Goal: Register for event/course: Sign up to attend an event or enroll in a course

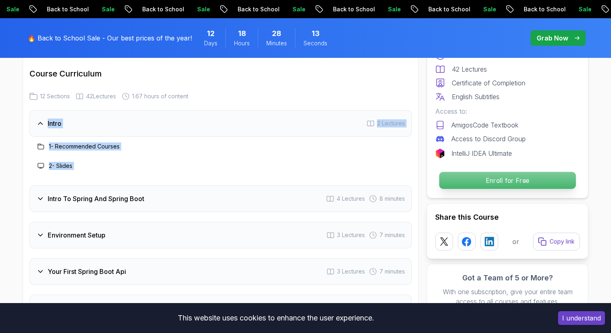
click at [469, 186] on p "Enroll for Free" at bounding box center [507, 180] width 137 height 17
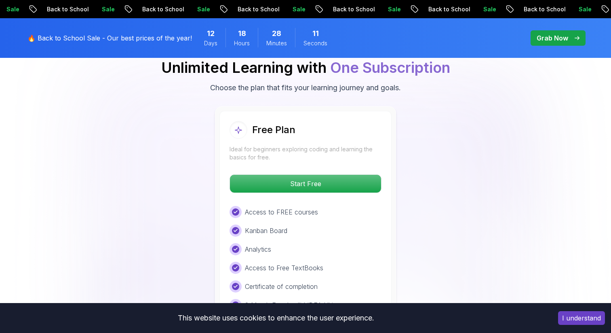
scroll to position [1668, 0]
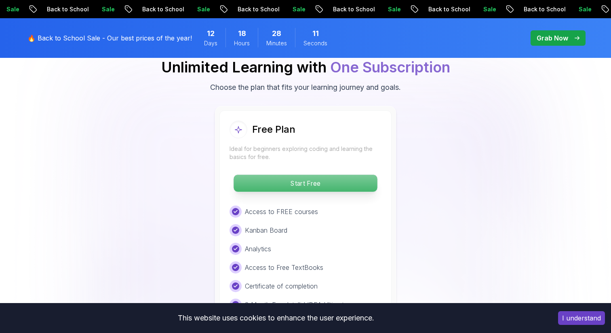
click at [307, 175] on p "Start Free" at bounding box center [306, 183] width 144 height 17
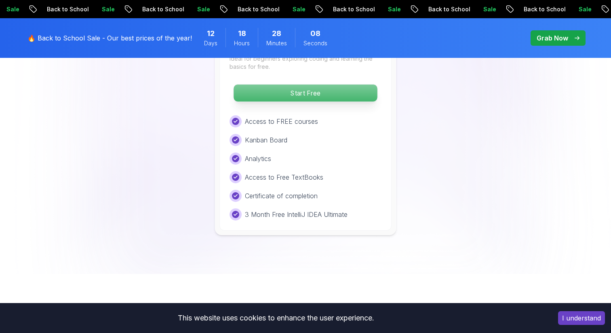
scroll to position [1758, 0]
click at [302, 84] on p "Start Free" at bounding box center [306, 92] width 144 height 17
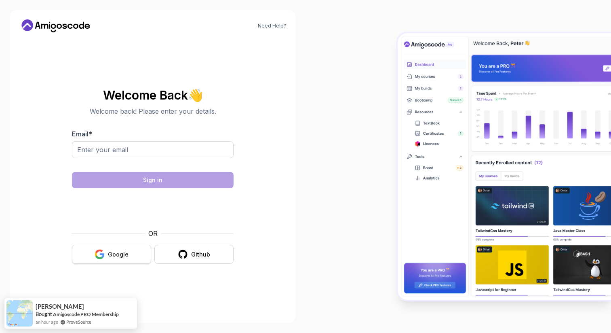
click at [114, 258] on button "Google" at bounding box center [111, 254] width 79 height 19
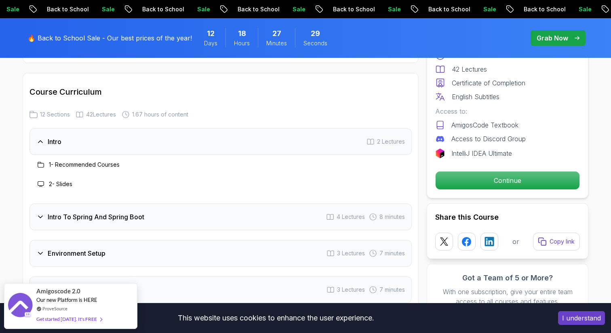
scroll to position [999, 0]
click at [70, 159] on div "1 - Recommended Courses" at bounding box center [78, 164] width 84 height 10
click at [70, 160] on h3 "1 - Recommended Courses" at bounding box center [84, 164] width 71 height 8
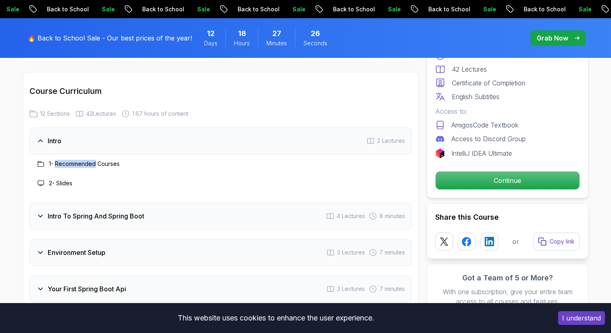
click at [70, 160] on h3 "1 - Recommended Courses" at bounding box center [84, 164] width 71 height 8
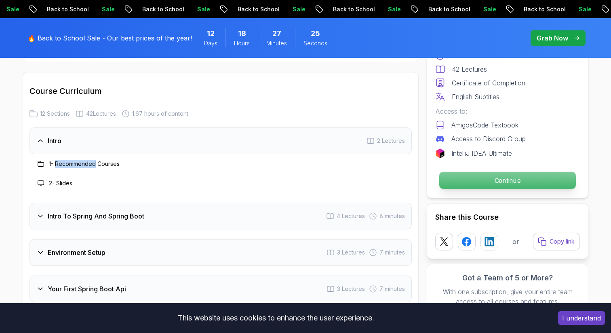
click at [477, 184] on p "Continue" at bounding box center [507, 180] width 137 height 17
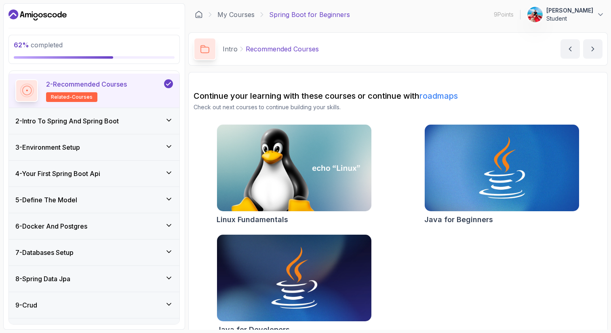
click at [127, 120] on div "2 - Intro To Spring And Spring Boot" at bounding box center [94, 121] width 158 height 10
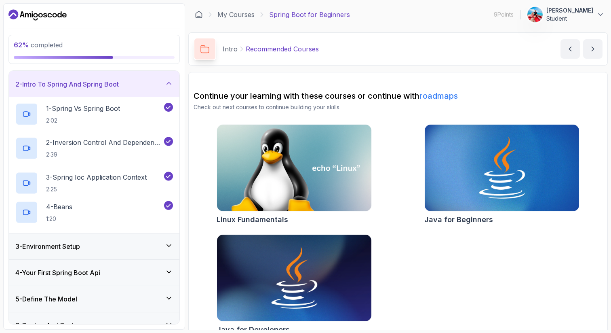
scroll to position [26, 0]
click at [119, 84] on h3 "2 - Intro To Spring And Spring Boot" at bounding box center [66, 84] width 103 height 10
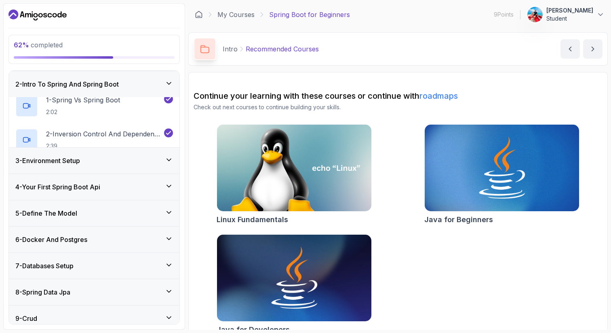
scroll to position [0, 0]
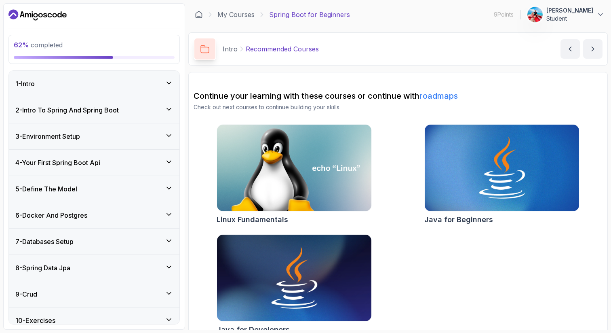
click at [83, 86] on div "1 - Intro" at bounding box center [94, 84] width 158 height 10
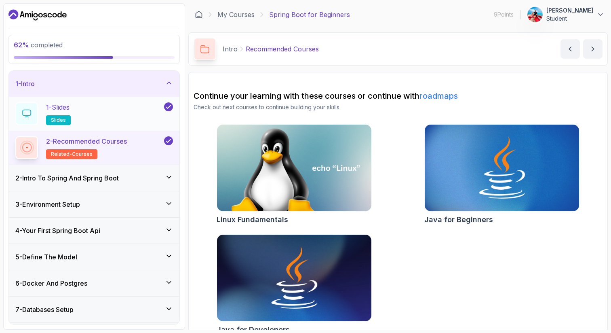
click at [82, 107] on div "1 - Slides slides" at bounding box center [88, 113] width 147 height 23
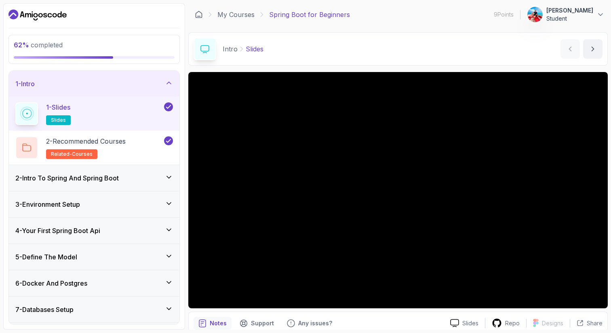
scroll to position [35, 0]
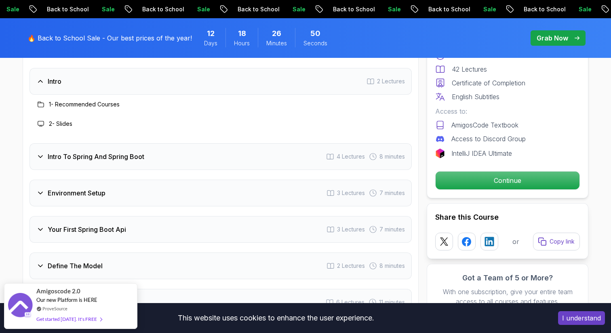
scroll to position [1052, 0]
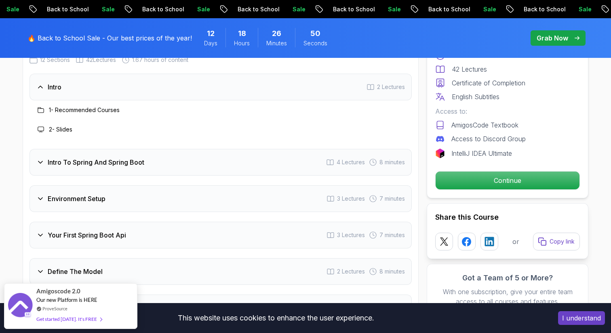
click at [87, 106] on h3 "1 - Recommended Courses" at bounding box center [84, 110] width 71 height 8
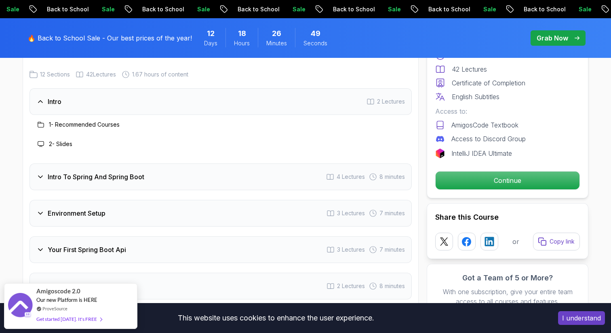
scroll to position [1032, 0]
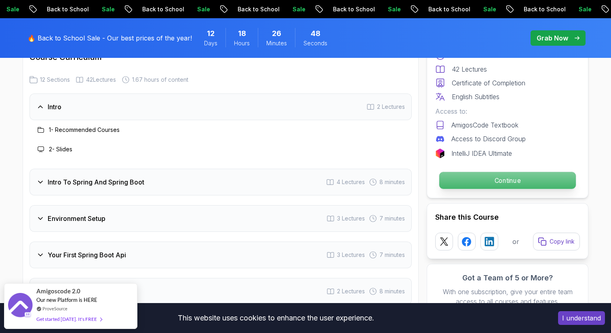
click at [518, 173] on p "Continue" at bounding box center [507, 180] width 137 height 17
click at [504, 180] on p "Continue" at bounding box center [507, 180] width 137 height 17
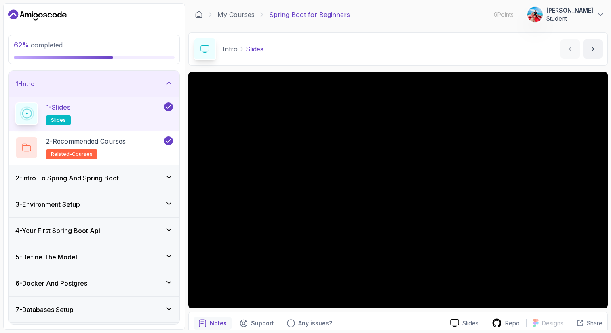
click at [147, 109] on div "1 - Slides slides" at bounding box center [88, 113] width 147 height 23
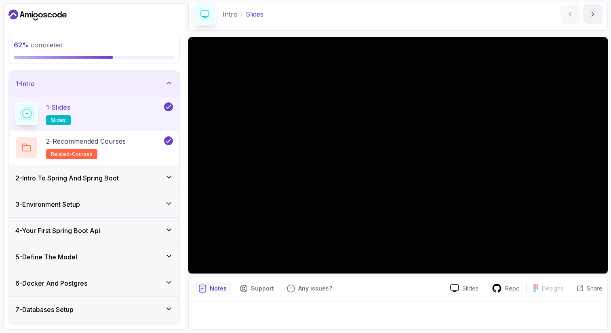
scroll to position [19, 0]
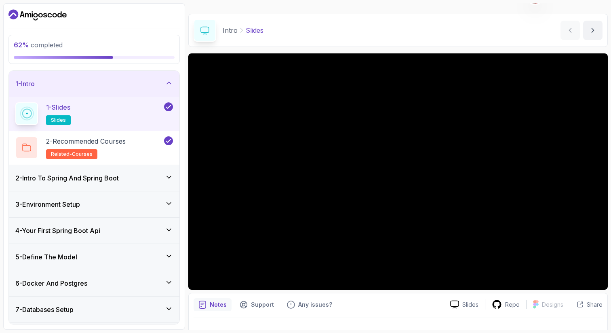
click at [57, 13] on icon "Dashboard" at bounding box center [37, 14] width 58 height 13
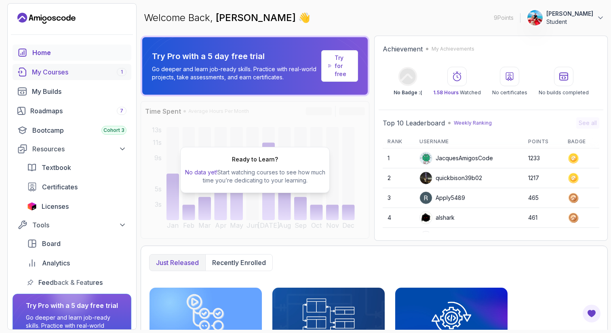
click at [51, 66] on link "My Courses 1" at bounding box center [72, 72] width 119 height 16
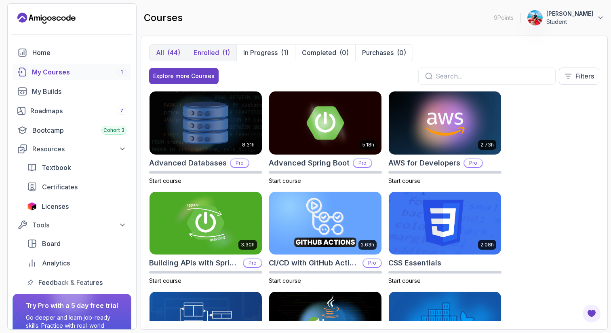
click at [218, 50] on p "Enrolled" at bounding box center [206, 53] width 25 height 10
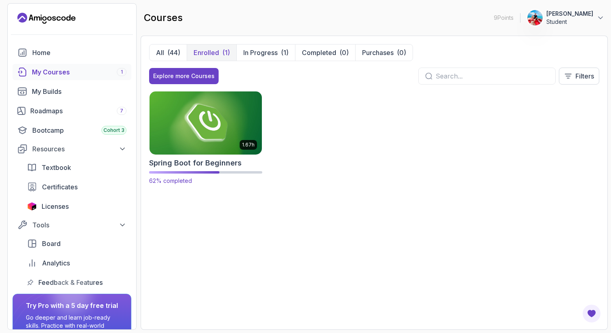
click at [217, 163] on h2 "Spring Boot for Beginners" at bounding box center [195, 162] width 93 height 11
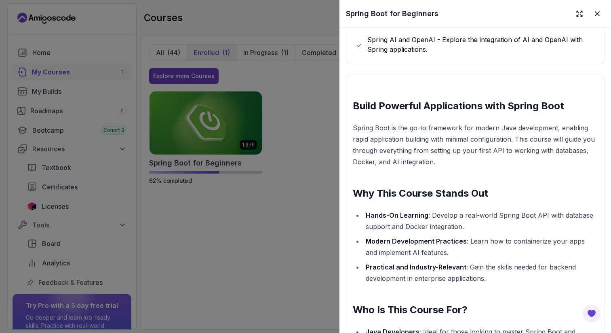
scroll to position [627, 0]
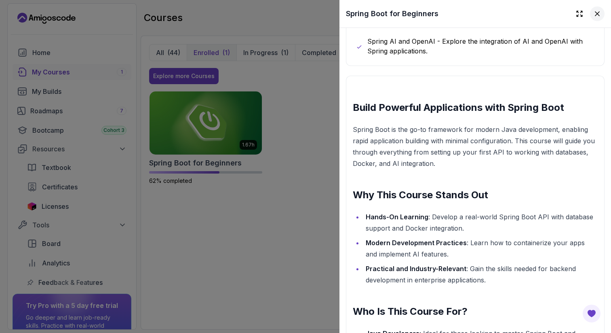
click at [598, 10] on icon at bounding box center [597, 14] width 8 height 8
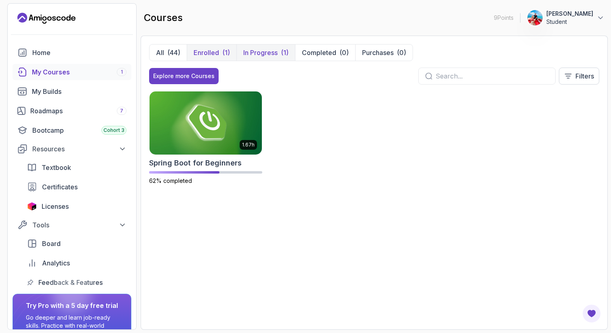
click at [264, 49] on p "In Progress" at bounding box center [260, 53] width 34 height 10
click at [201, 50] on p "Enrolled" at bounding box center [206, 53] width 25 height 10
click at [224, 163] on h2 "Spring Boot for Beginners" at bounding box center [195, 162] width 93 height 11
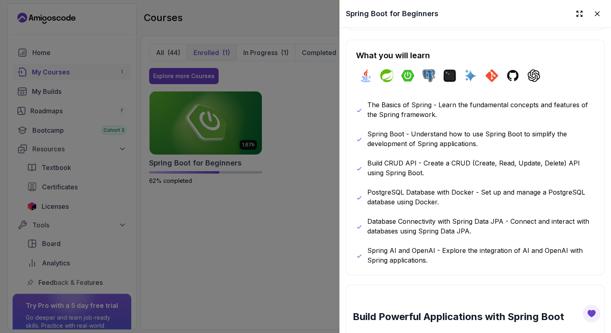
scroll to position [417, 0]
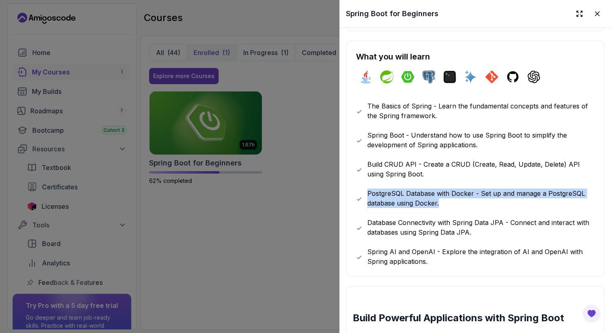
drag, startPoint x: 441, startPoint y: 204, endPoint x: 367, endPoint y: 192, distance: 75.3
click at [367, 192] on div "PostgreSQL Database with Docker - Set up and manage a PostgreSQL database using…" at bounding box center [475, 197] width 239 height 19
click at [390, 207] on p "PostgreSQL Database with Docker - Set up and manage a PostgreSQL database using…" at bounding box center [480, 197] width 227 height 19
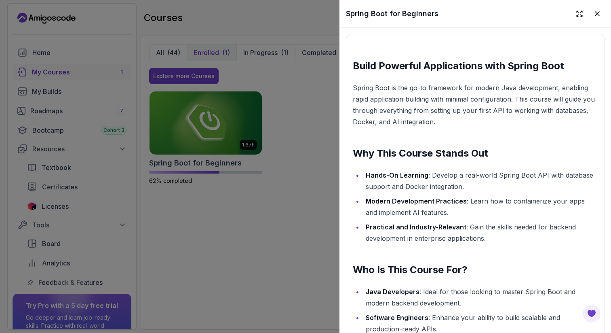
scroll to position [671, 0]
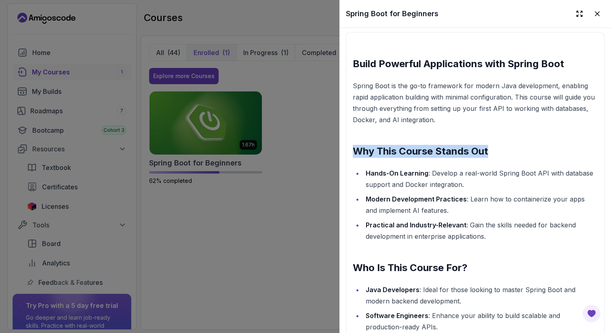
drag, startPoint x: 494, startPoint y: 149, endPoint x: 357, endPoint y: 145, distance: 136.7
click at [357, 145] on h2 "Why This Course Stands Out" at bounding box center [475, 151] width 245 height 13
copy h2 "Why This Course Stands Out"
click at [296, 118] on div at bounding box center [305, 166] width 611 height 333
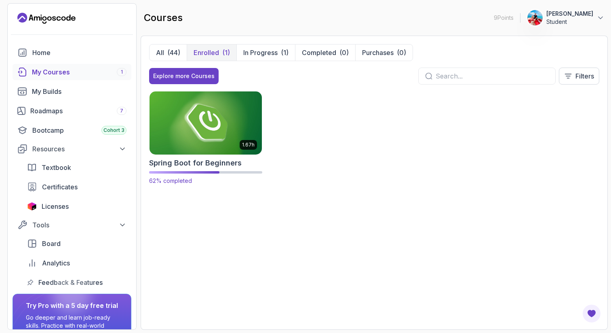
click at [212, 161] on h2 "Spring Boot for Beginners" at bounding box center [195, 162] width 93 height 11
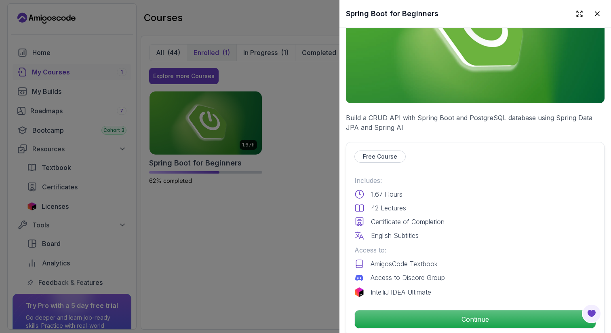
scroll to position [77, 0]
click at [399, 158] on div "Free Course" at bounding box center [380, 156] width 51 height 12
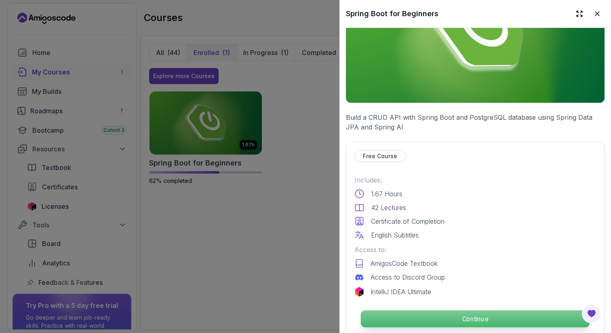
click at [470, 316] on p "Continue" at bounding box center [475, 318] width 229 height 17
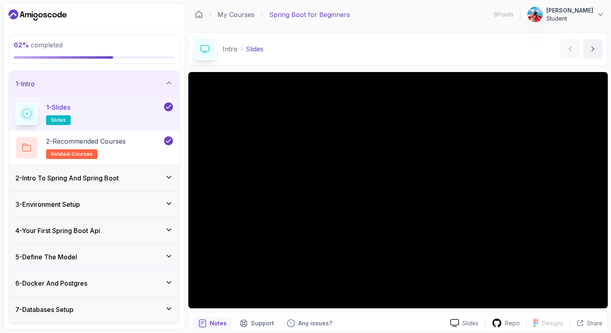
click at [134, 106] on div "1 - Slides slides" at bounding box center [88, 113] width 147 height 23
click at [125, 109] on div "1 - Slides slides" at bounding box center [88, 113] width 147 height 23
click at [119, 147] on h2 "2 - Recommended Courses related-courses" at bounding box center [86, 147] width 80 height 23
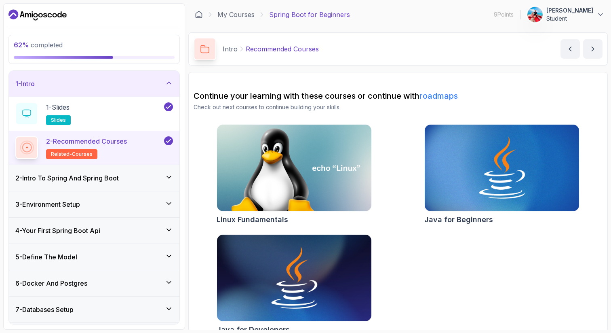
click at [136, 87] on div "1 - Intro" at bounding box center [94, 84] width 158 height 10
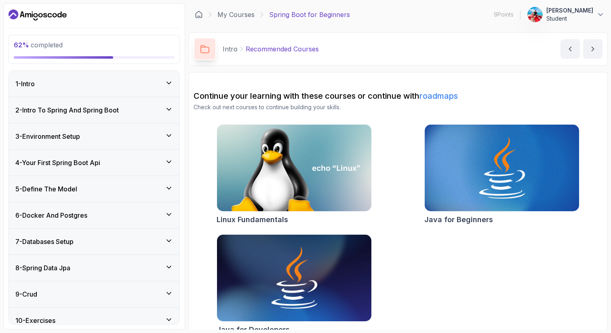
click at [125, 113] on div "2 - Intro To Spring And Spring Boot" at bounding box center [94, 110] width 158 height 10
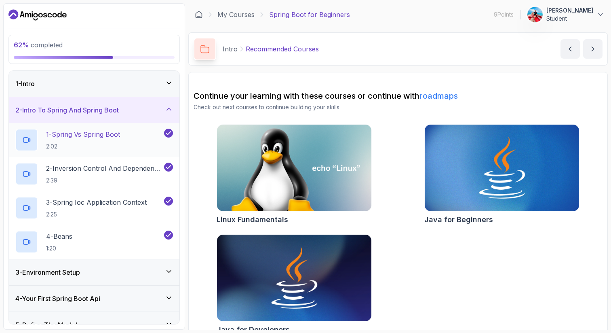
click at [119, 130] on p "1 - Spring Vs Spring Boot" at bounding box center [83, 134] width 74 height 10
